Goal: Transaction & Acquisition: Purchase product/service

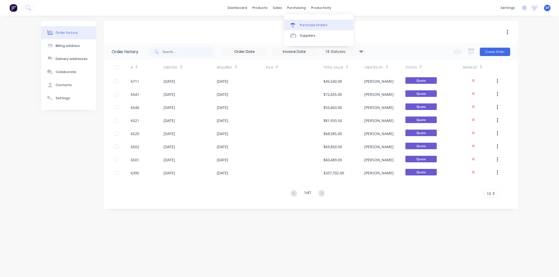
click at [308, 22] on link "Purchase Orders" at bounding box center [318, 25] width 69 height 10
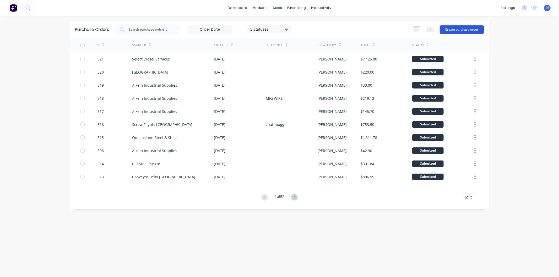
click at [454, 28] on button "Create purchase order" at bounding box center [462, 29] width 44 height 8
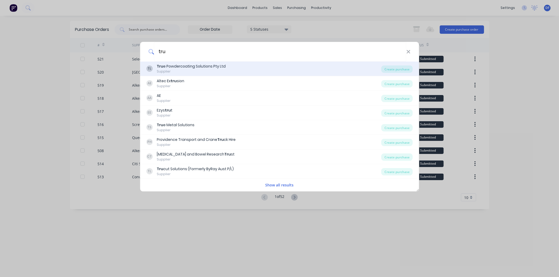
type input "tru"
click at [195, 65] on div "Tru e Powdercoating Solutions Pty Ltd" at bounding box center [191, 67] width 69 height 6
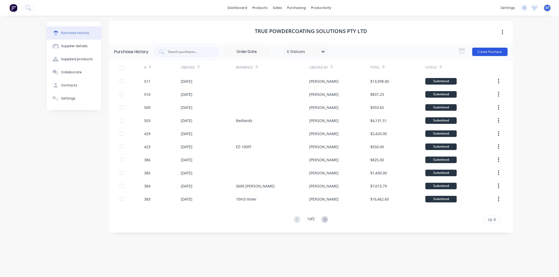
click at [482, 50] on button "Create Purchase" at bounding box center [489, 52] width 35 height 8
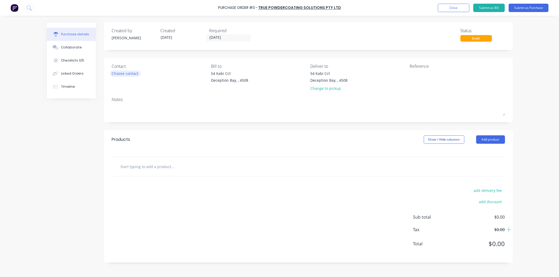
click at [121, 74] on div "Choose contact" at bounding box center [125, 74] width 27 height 6
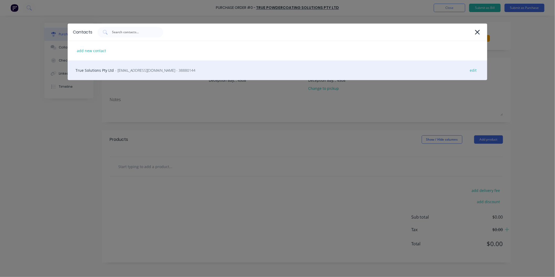
click at [133, 69] on span "- [EMAIL_ADDRESS][DOMAIN_NAME] - 38880144" at bounding box center [155, 71] width 80 height 6
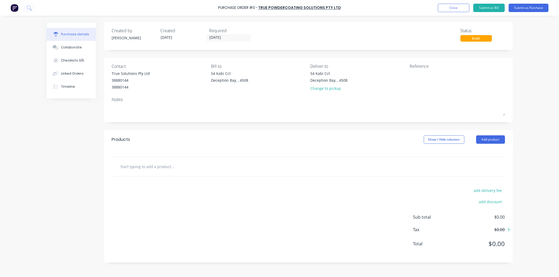
click at [159, 165] on input "text" at bounding box center [172, 166] width 105 height 10
click at [126, 166] on input "Balst and Paint bag-it economy" at bounding box center [172, 166] width 105 height 10
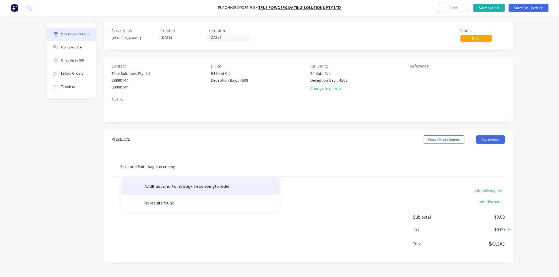
type input "Blast and Paint bag-it economy"
click at [187, 185] on button "Add Blast and Paint bag-it economy to order" at bounding box center [200, 186] width 157 height 17
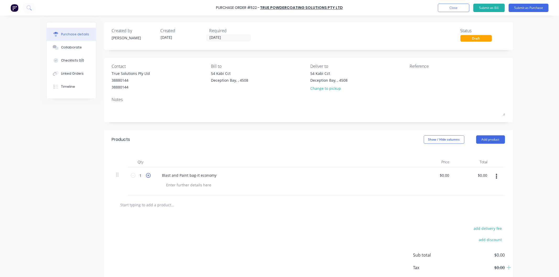
click at [147, 175] on icon at bounding box center [148, 175] width 5 height 5
type input "2"
click at [446, 177] on input "0.0000" at bounding box center [444, 176] width 12 height 8
drag, startPoint x: 447, startPoint y: 176, endPoint x: 436, endPoint y: 175, distance: 11.3
click at [436, 175] on input "0.0000" at bounding box center [443, 176] width 14 height 8
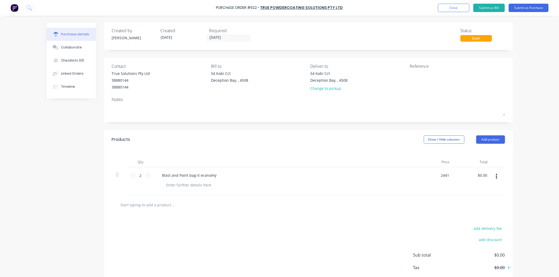
type input "$2,441.00"
type input "$4,882.00"
click at [424, 176] on div "$2,441.00 2441" at bounding box center [435, 181] width 38 height 28
click at [523, 7] on button "Submit as Purchase" at bounding box center [529, 8] width 40 height 8
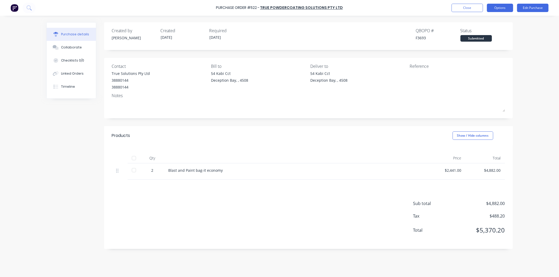
click at [499, 9] on button "Options" at bounding box center [500, 8] width 26 height 8
click at [482, 20] on div "Print / Email" at bounding box center [488, 22] width 40 height 8
click at [478, 30] on div "With pricing" at bounding box center [488, 32] width 40 height 8
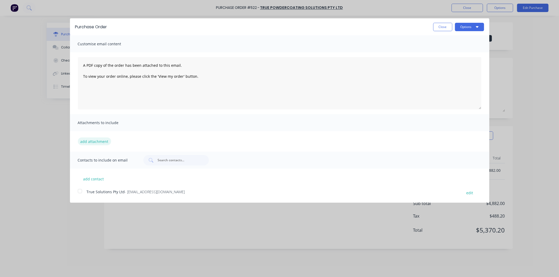
click at [84, 140] on button "add attachment" at bounding box center [94, 142] width 33 height 8
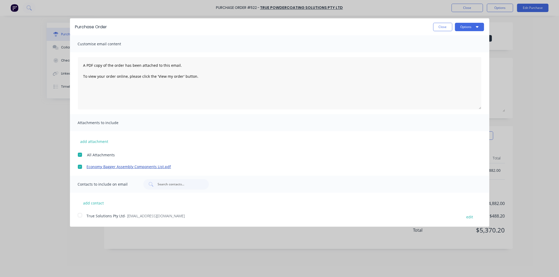
click at [109, 167] on link "Economy Bagger Assembly Components List.pdf" at bounding box center [272, 167] width 370 height 6
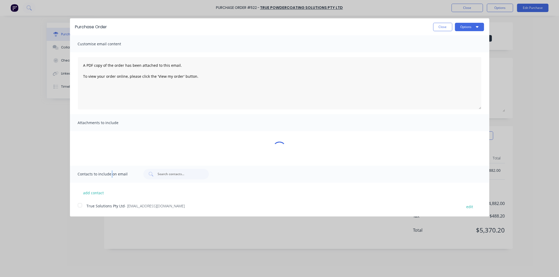
click at [110, 167] on div "Contacts to include on email" at bounding box center [279, 174] width 419 height 17
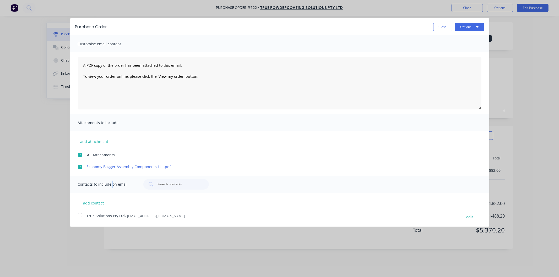
click at [78, 216] on div at bounding box center [80, 215] width 10 height 10
click at [466, 26] on button "Options" at bounding box center [469, 27] width 29 height 8
click at [443, 49] on div "Email" at bounding box center [459, 51] width 40 height 8
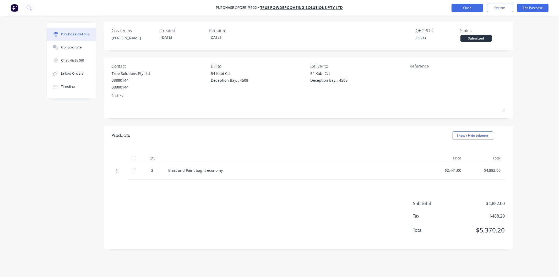
click at [466, 6] on button "Close" at bounding box center [467, 8] width 31 height 8
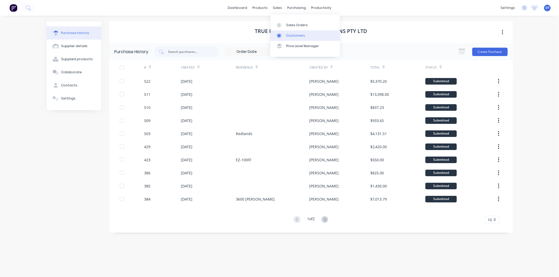
click at [299, 36] on div "Customers" at bounding box center [295, 35] width 19 height 5
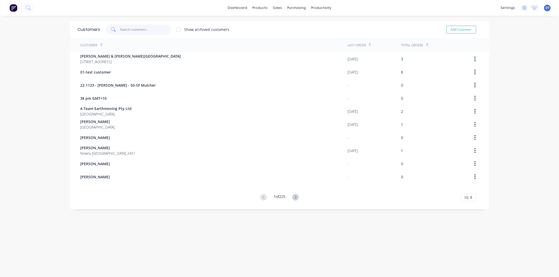
click at [129, 29] on input "text" at bounding box center [145, 29] width 51 height 10
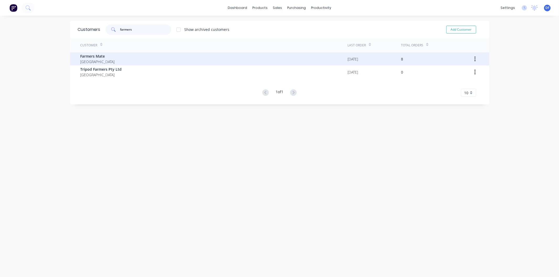
type input "farmers"
click at [92, 55] on span "Farmers Mate" at bounding box center [97, 56] width 34 height 6
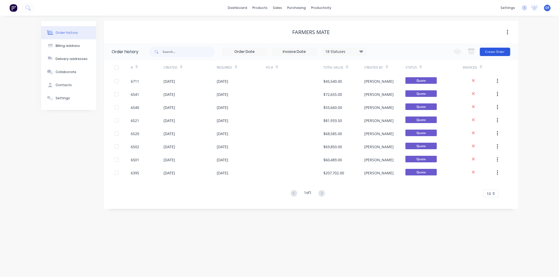
click at [493, 52] on button "Create Order" at bounding box center [495, 52] width 30 height 8
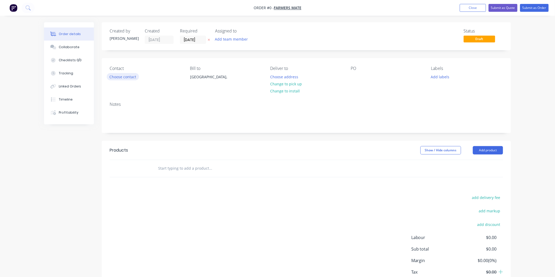
click at [123, 76] on button "Choose contact" at bounding box center [123, 76] width 32 height 7
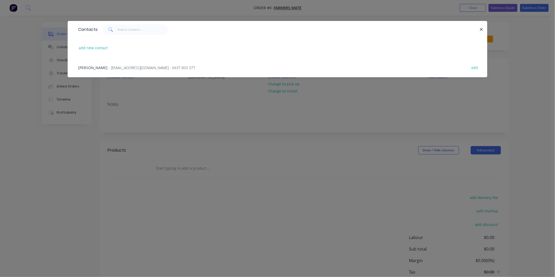
click at [132, 64] on div "[PERSON_NAME] - [EMAIL_ADDRESS][DOMAIN_NAME] - 0437 803 377 edit" at bounding box center [277, 68] width 404 height 20
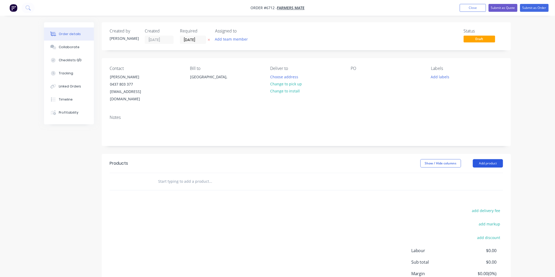
click at [485, 159] on button "Add product" at bounding box center [488, 163] width 30 height 8
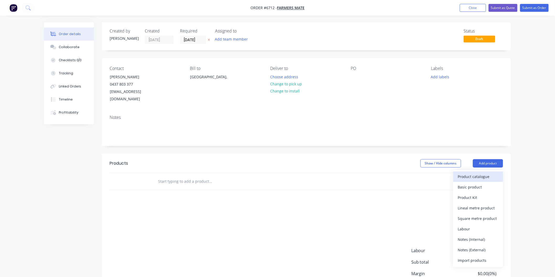
click at [473, 173] on div "Product catalogue" at bounding box center [478, 177] width 40 height 8
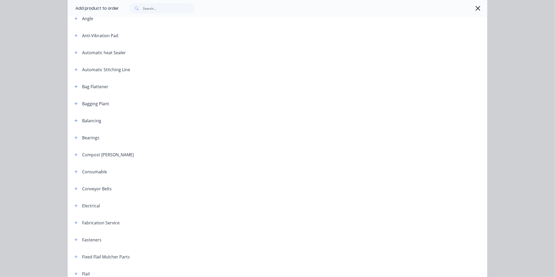
scroll to position [116, 0]
click at [75, 85] on icon "button" at bounding box center [76, 85] width 3 height 3
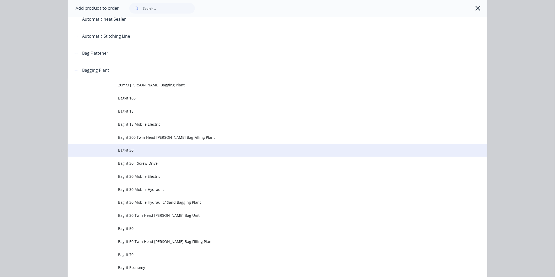
scroll to position [145, 0]
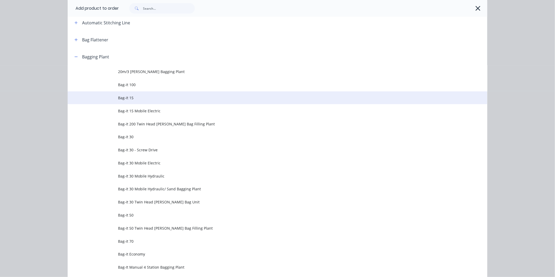
click at [126, 98] on span "Bag-it 15" at bounding box center [265, 98] width 295 height 6
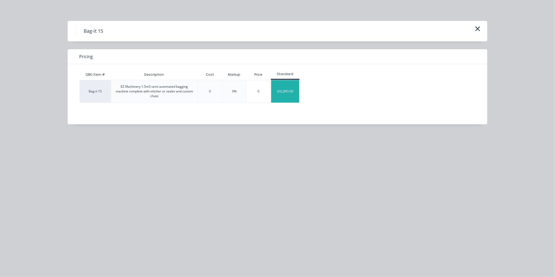
click at [283, 91] on div "$32,895.00" at bounding box center [285, 91] width 28 height 23
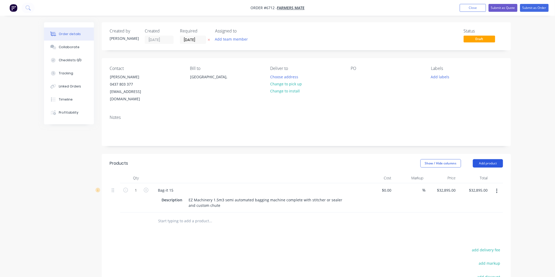
click at [487, 159] on button "Add product" at bounding box center [488, 163] width 30 height 8
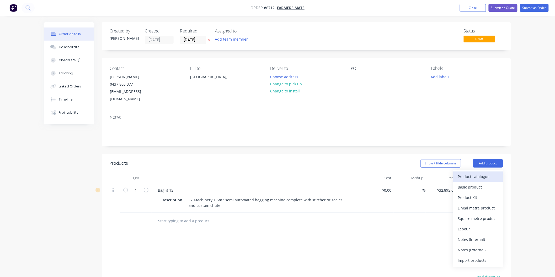
click at [483, 173] on div "Product catalogue" at bounding box center [478, 177] width 40 height 8
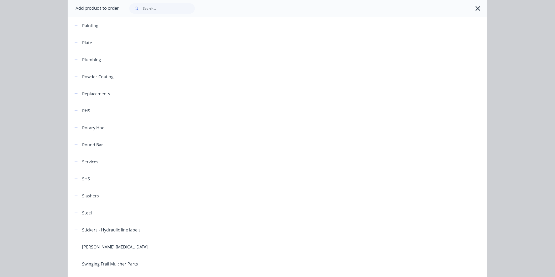
scroll to position [620, 0]
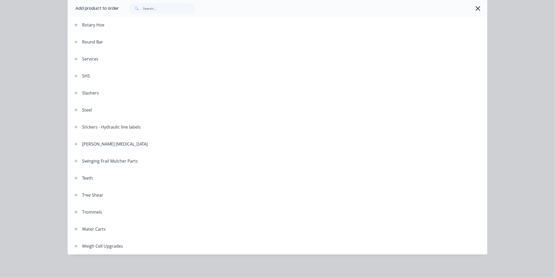
click at [90, 247] on div "Weigh Cell Upgrades" at bounding box center [102, 246] width 41 height 6
click at [74, 246] on icon "button" at bounding box center [75, 247] width 3 height 4
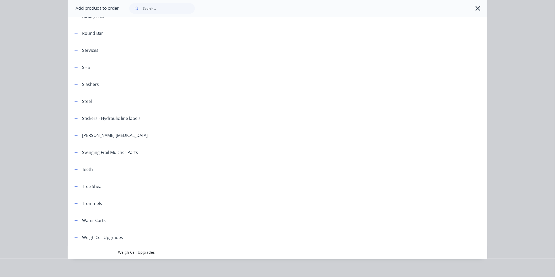
scroll to position [634, 0]
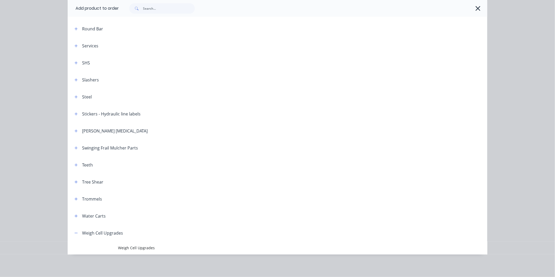
click at [136, 248] on span "Weigh Cell Upgrades" at bounding box center [265, 248] width 295 height 6
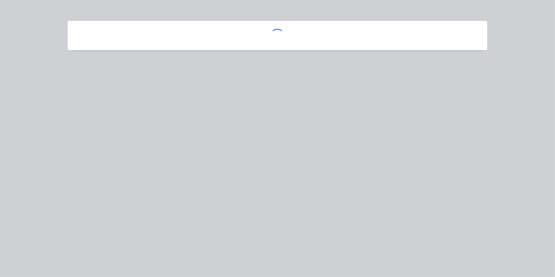
scroll to position [0, 0]
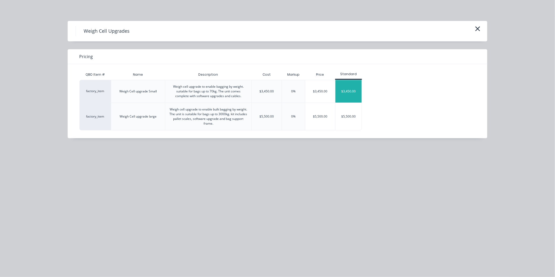
click at [348, 93] on div "$3,450.00" at bounding box center [348, 91] width 26 height 23
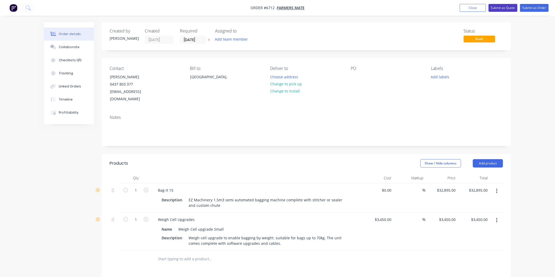
click at [504, 7] on button "Submit as Quote" at bounding box center [502, 8] width 29 height 8
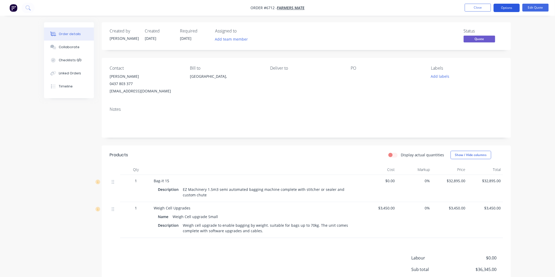
click at [509, 10] on button "Options" at bounding box center [506, 8] width 26 height 8
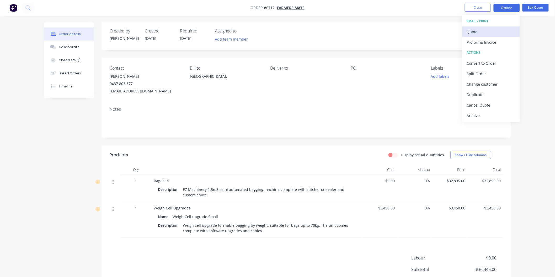
click at [474, 31] on div "Quote" at bounding box center [491, 32] width 48 height 8
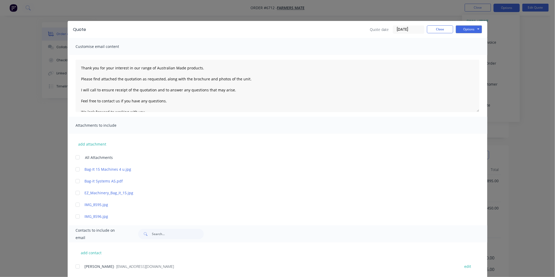
click at [72, 158] on div at bounding box center [77, 157] width 10 height 10
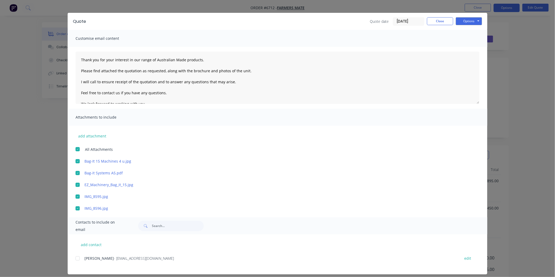
scroll to position [12, 0]
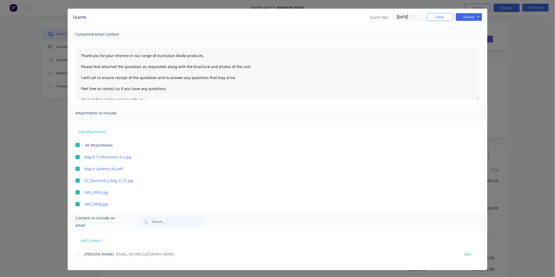
click at [74, 255] on div at bounding box center [77, 254] width 10 height 10
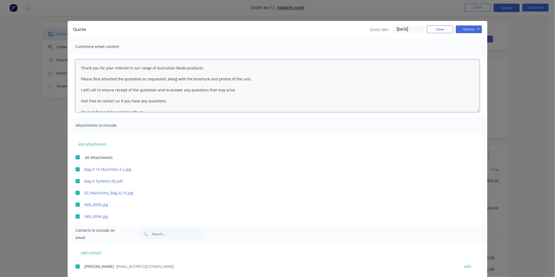
drag, startPoint x: 76, startPoint y: 66, endPoint x: 78, endPoint y: 63, distance: 3.2
click at [77, 64] on textarea "Thank you for your interest in our range of Australian Made products. Please fi…" at bounding box center [277, 86] width 404 height 52
click at [82, 68] on textarea "Thank you for your interest in our range of Australian Made products. Please fi…" at bounding box center [277, 86] width 404 height 52
click at [466, 30] on button "Options" at bounding box center [469, 29] width 26 height 8
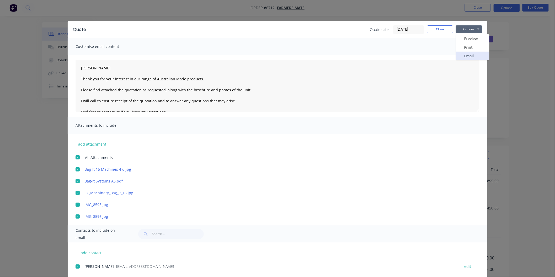
click at [464, 55] on button "Email" at bounding box center [473, 56] width 34 height 9
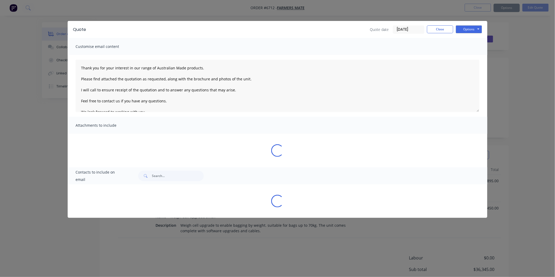
type textarea "Thank you for your interest in our range of Australian Made products. Please fi…"
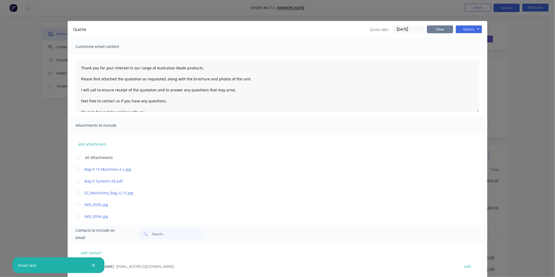
click at [434, 28] on button "Close" at bounding box center [440, 29] width 26 height 8
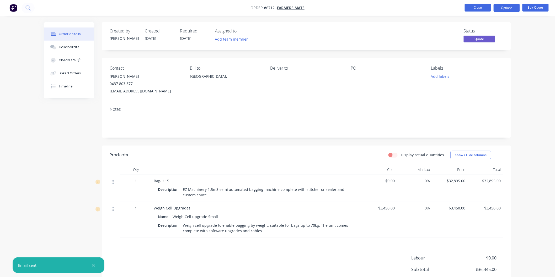
click at [482, 6] on button "Close" at bounding box center [477, 8] width 26 height 8
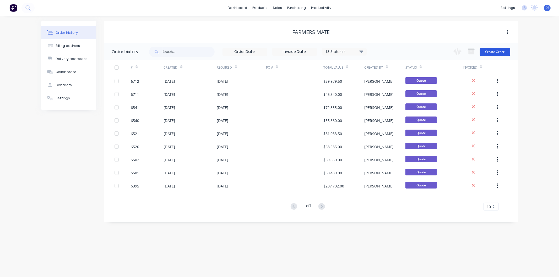
click at [498, 53] on button "Create Order" at bounding box center [495, 52] width 30 height 8
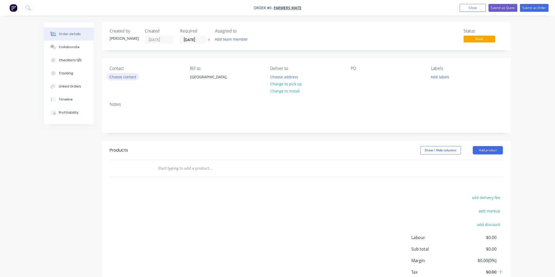
click at [133, 76] on button "Choose contact" at bounding box center [123, 76] width 32 height 7
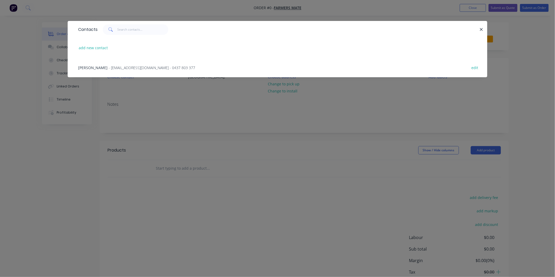
click at [122, 67] on span "- [EMAIL_ADDRESS][DOMAIN_NAME] - 0437 803 377" at bounding box center [152, 67] width 87 height 5
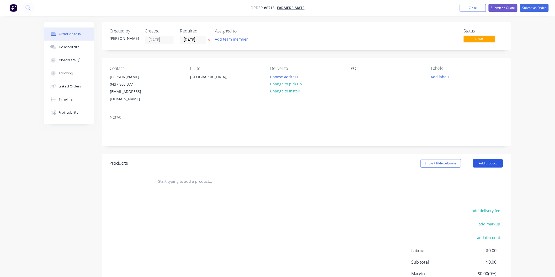
click at [484, 159] on button "Add product" at bounding box center [488, 163] width 30 height 8
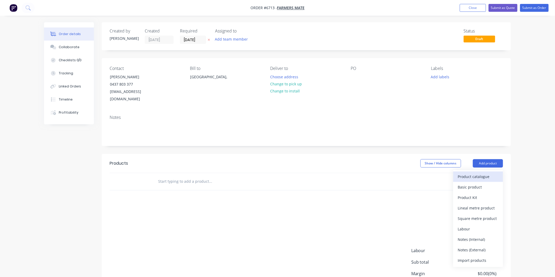
click at [470, 173] on div "Product catalogue" at bounding box center [478, 177] width 40 height 8
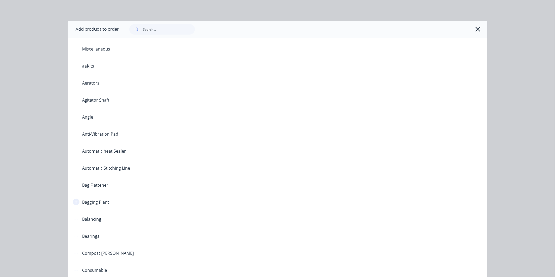
click at [74, 201] on icon "button" at bounding box center [75, 203] width 3 height 4
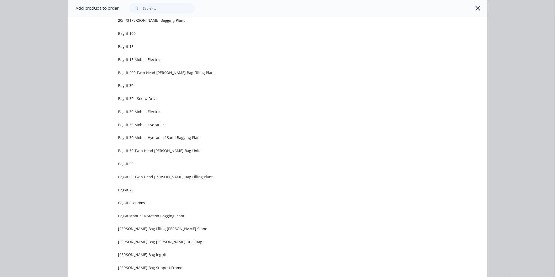
scroll to position [145, 0]
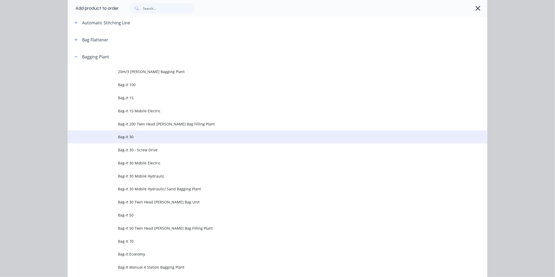
click at [124, 134] on span "Bag-it 30" at bounding box center [265, 137] width 295 height 6
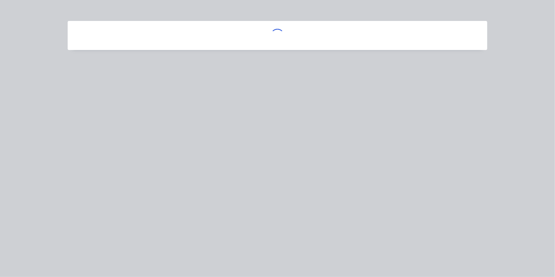
scroll to position [0, 0]
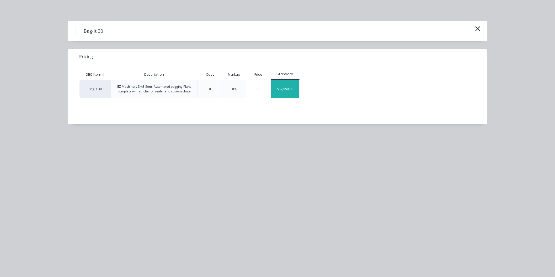
click at [286, 89] on div "$37,950.00" at bounding box center [285, 89] width 28 height 18
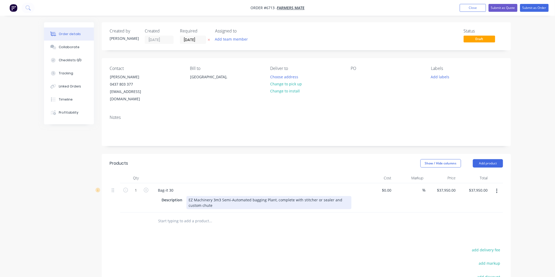
click at [217, 197] on div "EZ Machinery 3m3 Semi-Automated bagging Plant, complete with stitcher or sealer…" at bounding box center [268, 202] width 165 height 13
click at [247, 197] on div "EZ Machinery 3m3 Semi-Automated bagging Plant, complete with stitcher or sealer…" at bounding box center [268, 202] width 165 height 13
click at [248, 199] on div "EZ Machinery 3m3 Semi-Automated bagging Plant, complete with stitcher or sealer…" at bounding box center [268, 202] width 165 height 13
click at [260, 197] on div "EZ Machinery 3m3 Semi-Automated bagging Plant, complete with stitcher or sealer…" at bounding box center [268, 202] width 165 height 13
click at [442, 183] on div "37950 37950" at bounding box center [441, 197] width 32 height 29
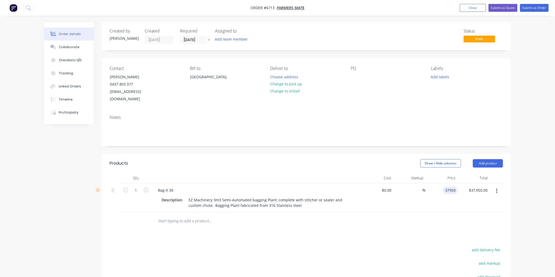
click at [449, 187] on input "37950" at bounding box center [451, 191] width 13 height 8
type input "$65,365.00"
click at [443, 192] on div "$65,365.00 65365" at bounding box center [441, 197] width 32 height 29
click at [489, 159] on button "Add product" at bounding box center [488, 163] width 30 height 8
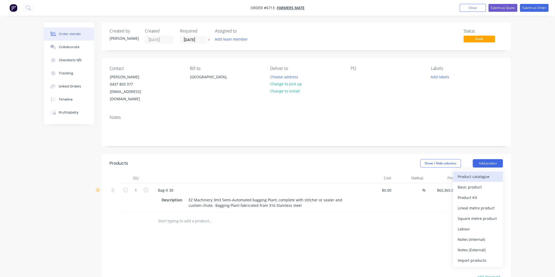
click at [483, 173] on div "Product catalogue" at bounding box center [478, 177] width 40 height 8
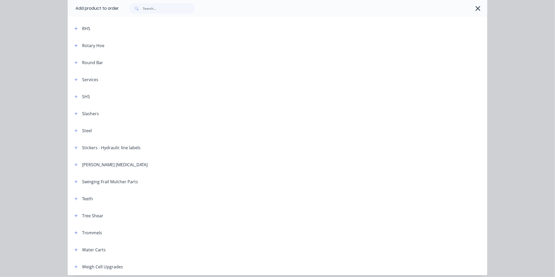
scroll to position [620, 0]
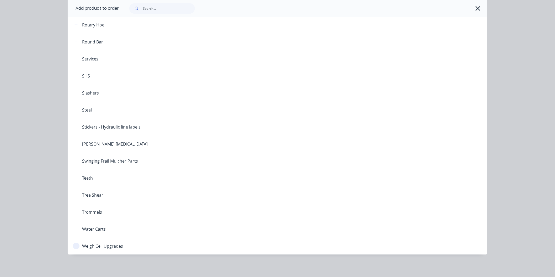
click at [75, 245] on icon "button" at bounding box center [75, 247] width 3 height 4
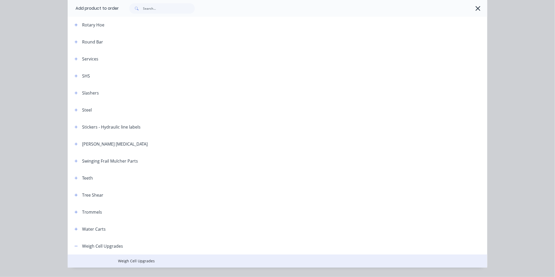
click at [132, 263] on span "Weigh Cell Upgrades" at bounding box center [265, 261] width 295 height 6
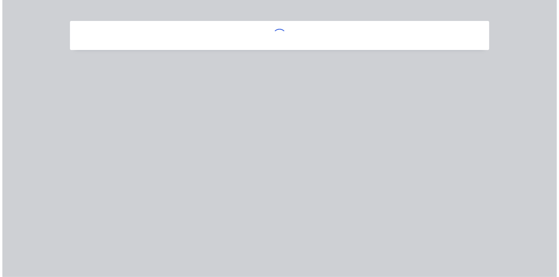
scroll to position [0, 0]
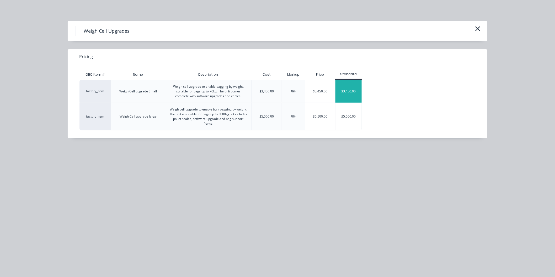
click at [351, 92] on div "$3,450.00" at bounding box center [348, 91] width 26 height 23
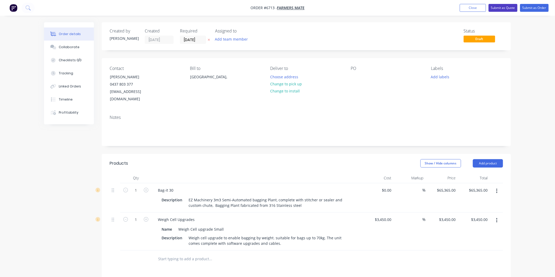
click at [506, 7] on button "Submit as Quote" at bounding box center [502, 8] width 29 height 8
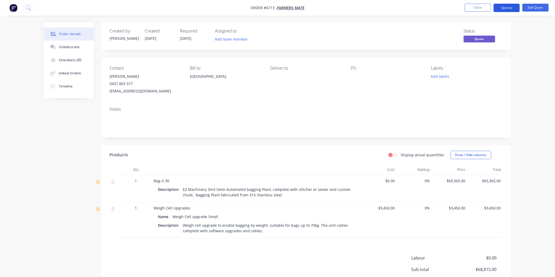
click at [507, 8] on button "Options" at bounding box center [506, 8] width 26 height 8
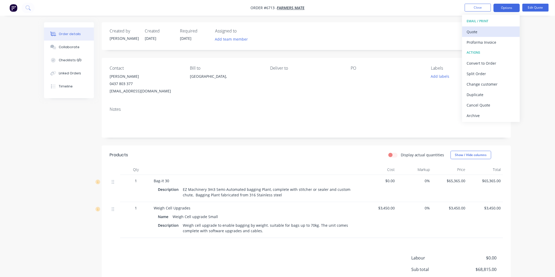
click at [476, 33] on div "Quote" at bounding box center [491, 32] width 48 height 8
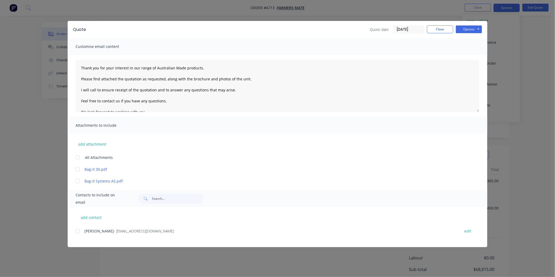
click at [78, 156] on div at bounding box center [77, 157] width 10 height 10
click at [77, 231] on div at bounding box center [77, 231] width 10 height 10
click at [81, 62] on textarea "Thank you for your interest in our range of Australian Made products. Please fi…" at bounding box center [277, 86] width 404 height 52
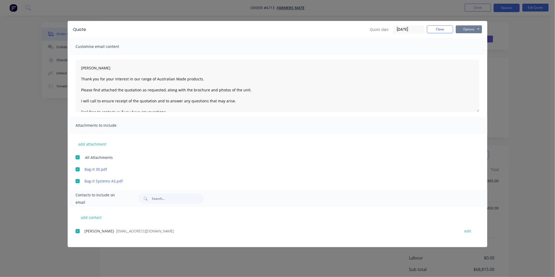
click at [463, 26] on button "Options" at bounding box center [469, 29] width 26 height 8
click at [468, 56] on button "Email" at bounding box center [473, 56] width 34 height 9
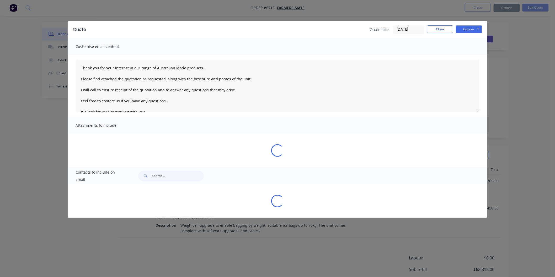
type textarea "Thank you for your interest in our range of Australian Made products. Please fi…"
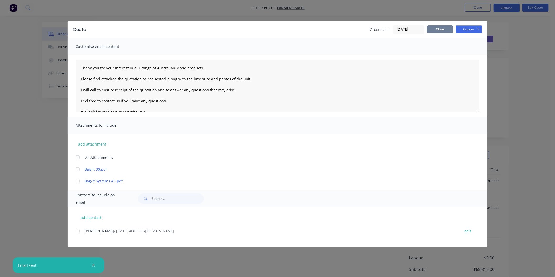
click at [442, 30] on button "Close" at bounding box center [440, 29] width 26 height 8
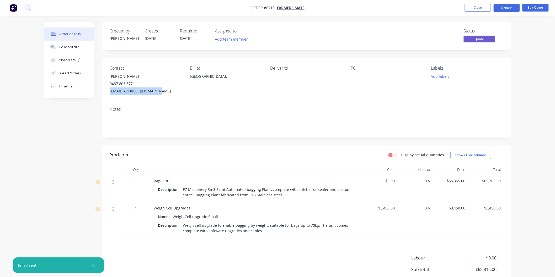
drag, startPoint x: 171, startPoint y: 89, endPoint x: 110, endPoint y: 92, distance: 60.7
click at [110, 92] on div "[EMAIL_ADDRESS][DOMAIN_NAME]" at bounding box center [146, 91] width 72 height 7
copy div "[EMAIL_ADDRESS][DOMAIN_NAME]"
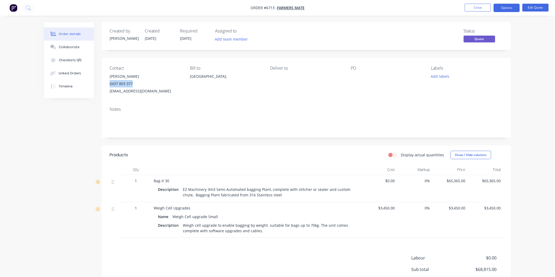
drag, startPoint x: 134, startPoint y: 82, endPoint x: 109, endPoint y: 83, distance: 24.9
click at [109, 83] on div "Contact [PERSON_NAME] [PHONE_NUMBER] [EMAIL_ADDRESS][DOMAIN_NAME] Bill to [GEOG…" at bounding box center [306, 80] width 409 height 45
copy div "0437 803 377"
click at [477, 4] on button "Close" at bounding box center [477, 8] width 26 height 8
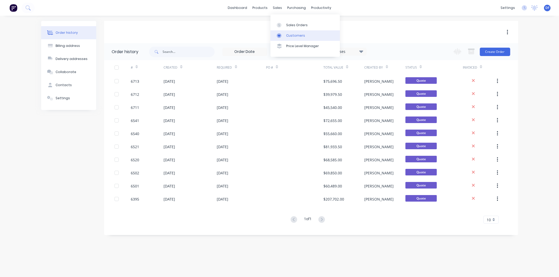
click at [293, 37] on div "Customers" at bounding box center [295, 35] width 19 height 5
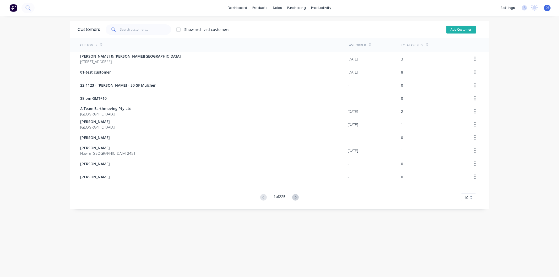
click at [459, 28] on button "Add Customer" at bounding box center [461, 30] width 30 height 8
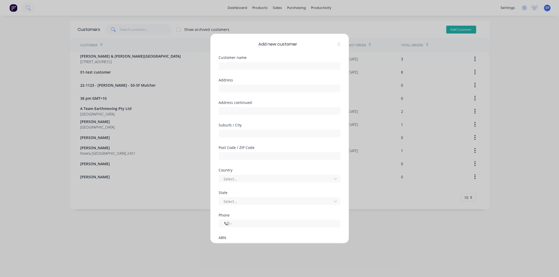
select select "AU"
click at [251, 65] on input "text" at bounding box center [280, 66] width 122 height 8
type input "[PERSON_NAME]"
click at [242, 223] on input "tel" at bounding box center [285, 224] width 99 height 6
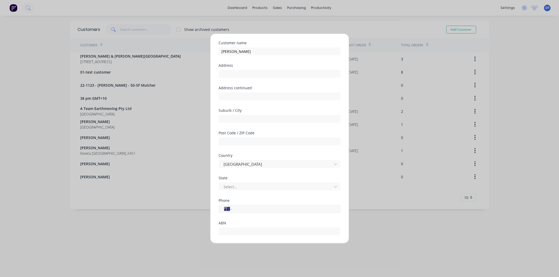
scroll to position [29, 0]
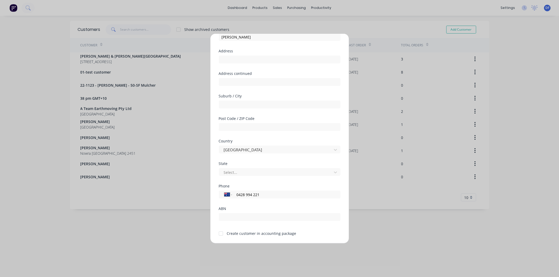
type input "0428 994 221"
click at [219, 233] on div at bounding box center [221, 234] width 10 height 10
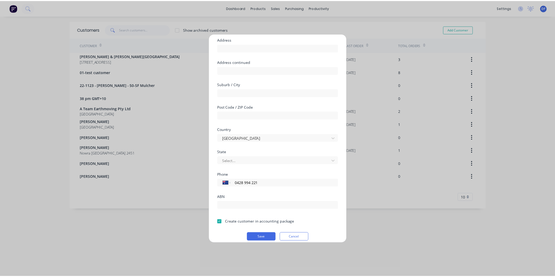
scroll to position [46, 0]
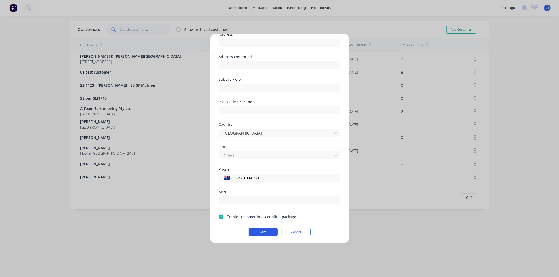
click at [254, 230] on button "Save" at bounding box center [263, 232] width 29 height 8
click at [260, 231] on button "Save" at bounding box center [263, 232] width 29 height 8
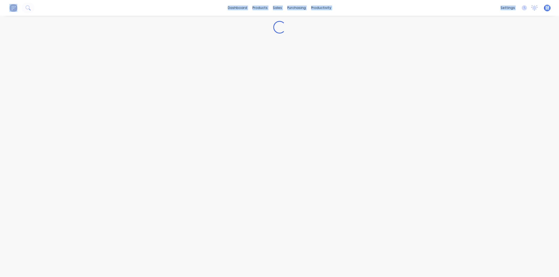
click at [269, 233] on div "Loading..." at bounding box center [279, 147] width 559 height 262
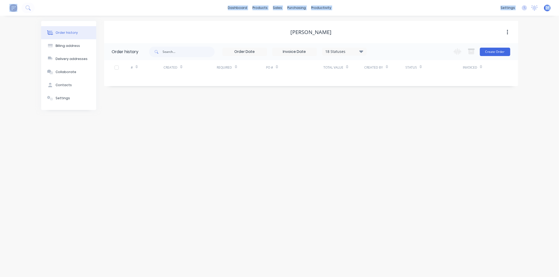
click at [179, 156] on div "Order history Billing address Delivery addresses Collaborate Contacts Settings …" at bounding box center [279, 147] width 559 height 262
click at [155, 156] on div "Order history Billing address Delivery addresses Collaborate Contacts Settings …" at bounding box center [279, 147] width 559 height 262
click at [496, 51] on button "Create Order" at bounding box center [495, 52] width 30 height 8
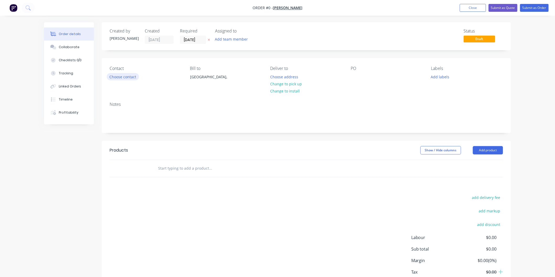
click at [128, 77] on button "Choose contact" at bounding box center [123, 76] width 32 height 7
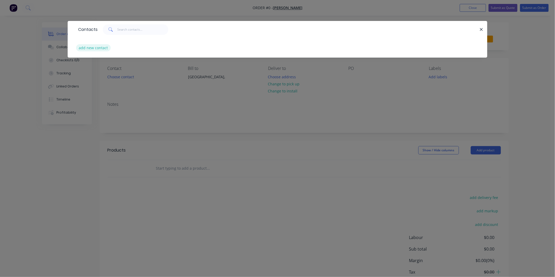
click at [96, 46] on button "add new contact" at bounding box center [93, 47] width 35 height 7
select select "AU"
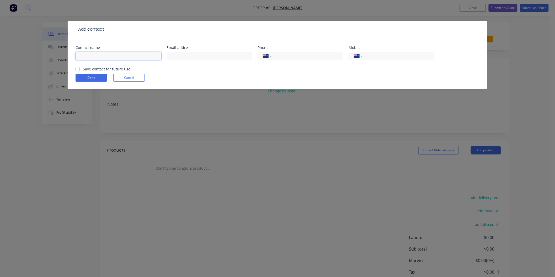
click at [95, 56] on input "text" at bounding box center [118, 56] width 86 height 8
type input "[PERSON_NAME]"
click at [200, 55] on input "text" at bounding box center [209, 56] width 86 height 8
type input "[EMAIL_ADDRESS][DOMAIN_NAME]"
click at [380, 57] on input "tel" at bounding box center [397, 56] width 63 height 6
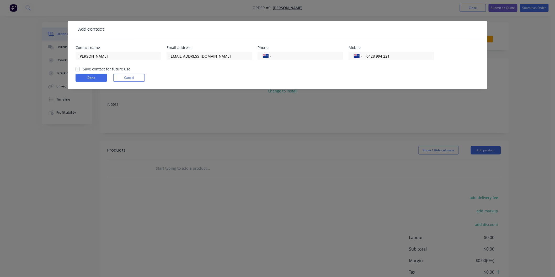
type input "0428 994 221"
click at [83, 68] on label "Save contact for future use" at bounding box center [106, 69] width 47 height 6
click at [77, 68] on input "Save contact for future use" at bounding box center [77, 68] width 4 height 5
checkbox input "true"
click at [90, 78] on button "Done" at bounding box center [90, 78] width 31 height 8
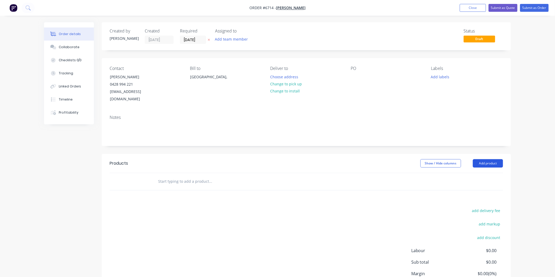
click at [480, 159] on button "Add product" at bounding box center [488, 163] width 30 height 8
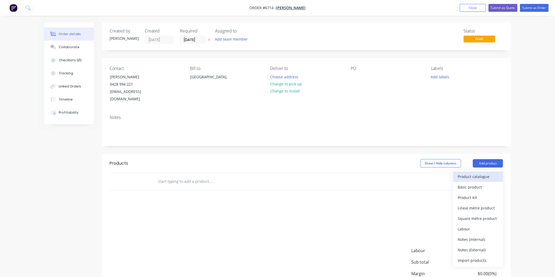
click at [478, 173] on div "Product catalogue" at bounding box center [478, 177] width 40 height 8
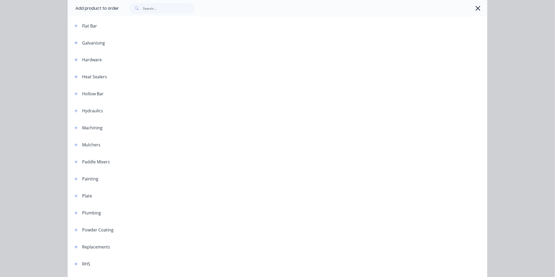
scroll to position [320, 0]
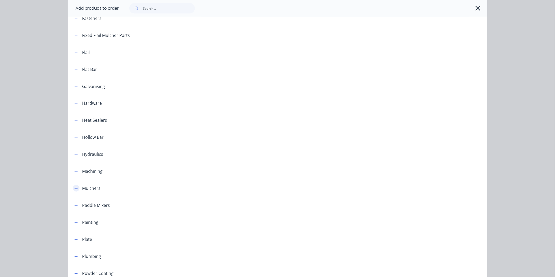
click at [74, 187] on icon "button" at bounding box center [75, 189] width 3 height 4
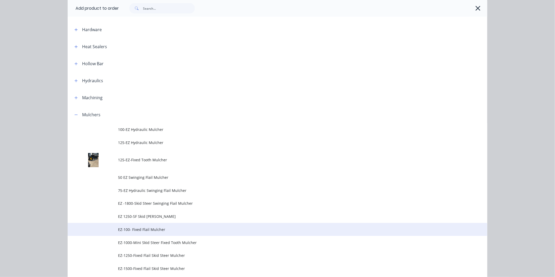
scroll to position [466, 0]
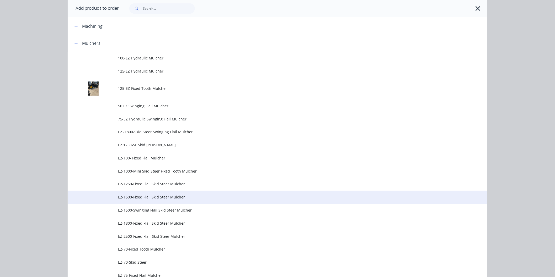
click at [144, 197] on span "EZ-1500-Fixed Flail Skid Steer Mulcher" at bounding box center [265, 197] width 295 height 6
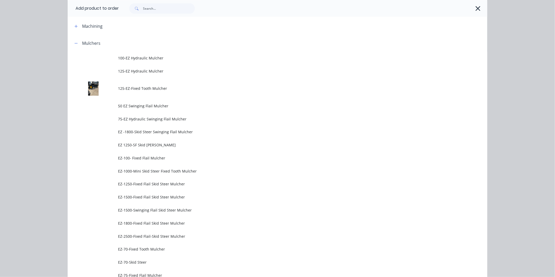
scroll to position [0, 0]
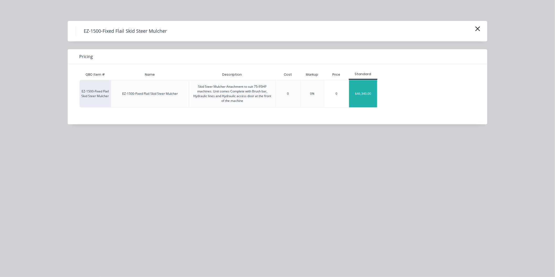
click at [364, 95] on div "$46,340.00" at bounding box center [363, 93] width 28 height 27
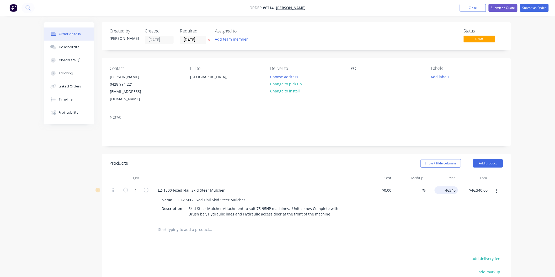
click at [446, 187] on input "46340" at bounding box center [446, 191] width 21 height 8
click at [449, 187] on input "46340" at bounding box center [451, 191] width 13 height 8
click at [450, 187] on input "46340" at bounding box center [451, 191] width 13 height 8
click at [455, 192] on div "$46,340.00 $46,340.00" at bounding box center [441, 202] width 32 height 38
click at [443, 187] on div "46340 46340" at bounding box center [449, 191] width 15 height 8
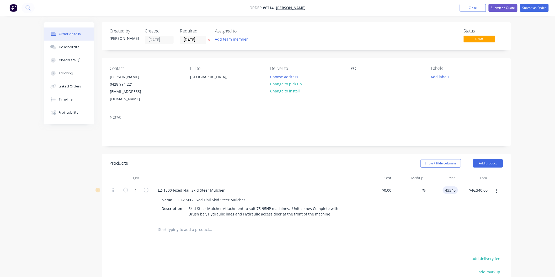
type input "$43,340.00"
click at [418, 192] on div "%" at bounding box center [409, 202] width 32 height 38
click at [505, 7] on button "Submit as Quote" at bounding box center [502, 8] width 29 height 8
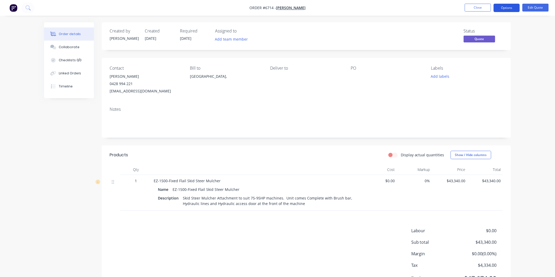
click at [503, 7] on button "Options" at bounding box center [506, 8] width 26 height 8
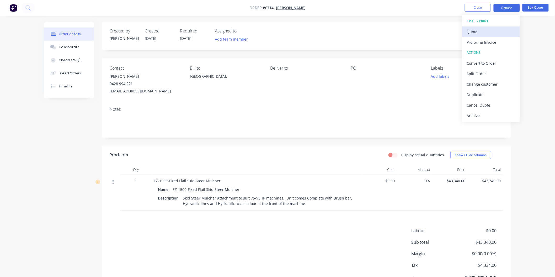
click at [479, 33] on div "Quote" at bounding box center [491, 32] width 48 height 8
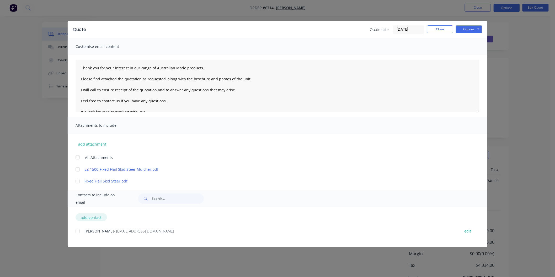
drag, startPoint x: 78, startPoint y: 231, endPoint x: 82, endPoint y: 216, distance: 15.7
click at [78, 231] on div at bounding box center [77, 231] width 10 height 10
click at [77, 157] on div at bounding box center [77, 157] width 10 height 10
click at [81, 66] on textarea "Thank you for your interest in our range of Australian Made products. Please fi…" at bounding box center [277, 86] width 404 height 52
click at [82, 67] on textarea "Thank you for your interest in our range of Australian Made products. Please fi…" at bounding box center [277, 86] width 404 height 52
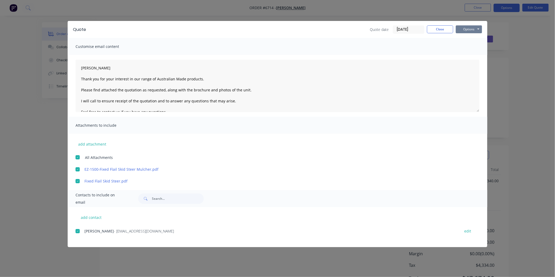
click at [469, 29] on button "Options" at bounding box center [469, 29] width 26 height 8
click at [468, 53] on button "Email" at bounding box center [473, 56] width 34 height 9
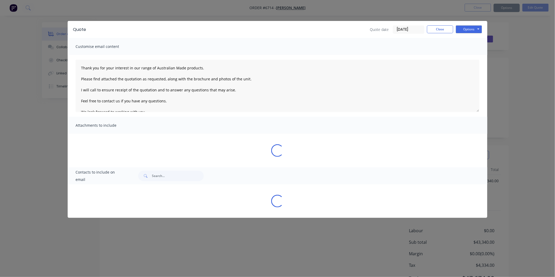
type textarea "Thank you for your interest in our range of Australian Made products. Please fi…"
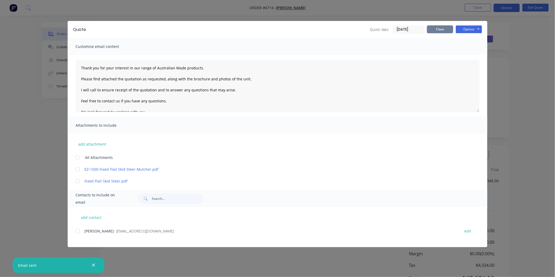
click at [435, 28] on button "Close" at bounding box center [440, 29] width 26 height 8
